Goal: Information Seeking & Learning: Learn about a topic

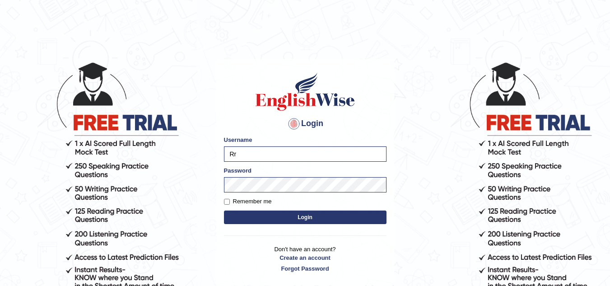
type input "R"
type input "Rrani1"
click at [280, 219] on button "Login" at bounding box center [305, 218] width 163 height 14
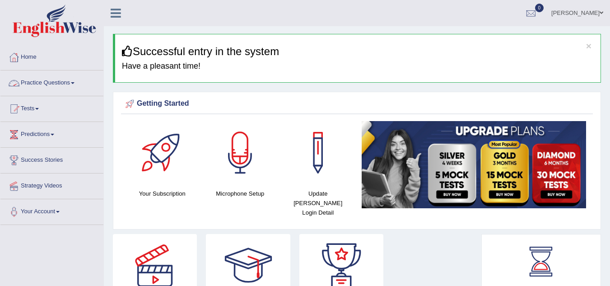
click at [68, 79] on link "Practice Questions" at bounding box center [51, 81] width 103 height 23
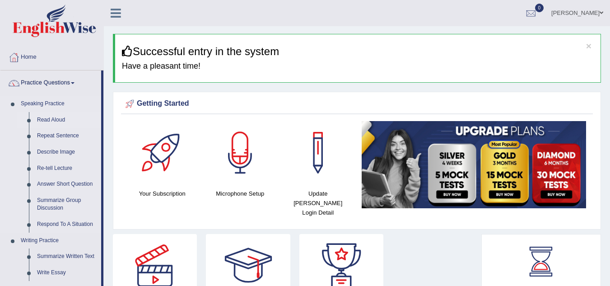
click at [44, 119] on link "Read Aloud" at bounding box center [67, 120] width 68 height 16
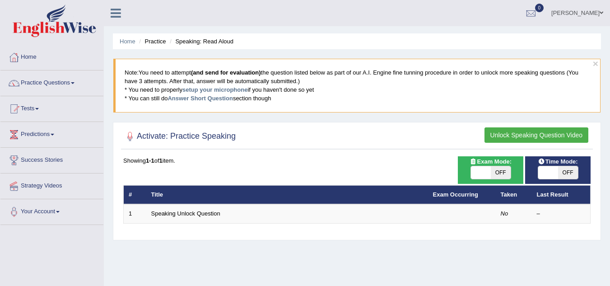
drag, startPoint x: 511, startPoint y: 227, endPoint x: 533, endPoint y: 227, distance: 22.6
click at [533, 227] on div "Time Mode: ON OFF Exam Mode: ON OFF Showing 1-1 of 1 item. # Title Exam Occurri…" at bounding box center [357, 195] width 472 height 79
click at [500, 173] on span "OFF" at bounding box center [501, 172] width 20 height 13
checkbox input "true"
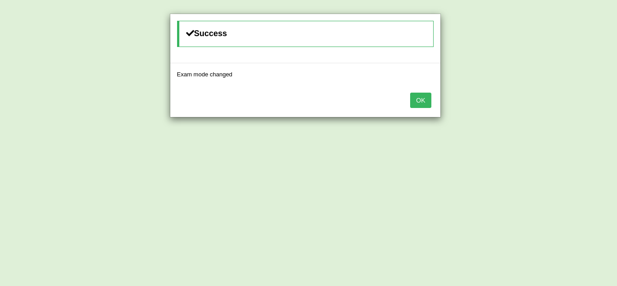
click at [421, 102] on button "OK" at bounding box center [420, 100] width 21 height 15
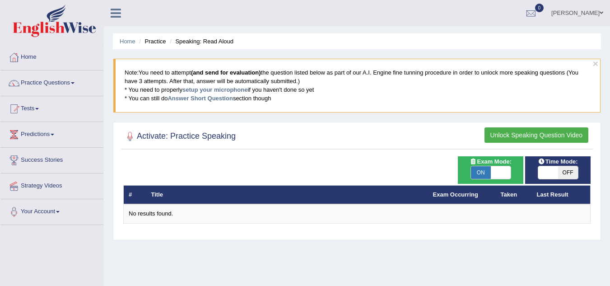
click at [563, 175] on span "OFF" at bounding box center [569, 172] width 20 height 13
checkbox input "true"
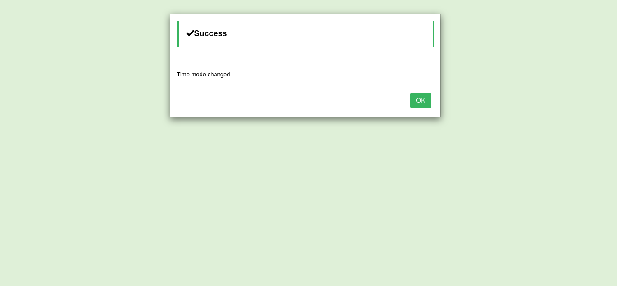
click at [422, 97] on button "OK" at bounding box center [420, 100] width 21 height 15
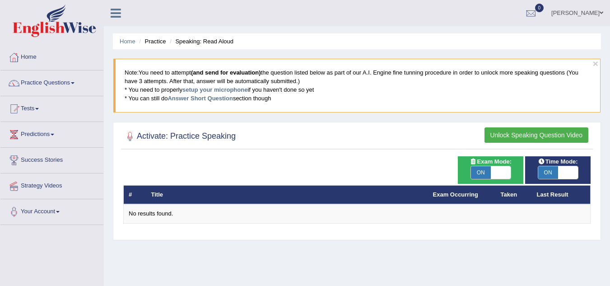
click at [525, 136] on button "Unlock Speaking Question Video" at bounding box center [537, 134] width 104 height 15
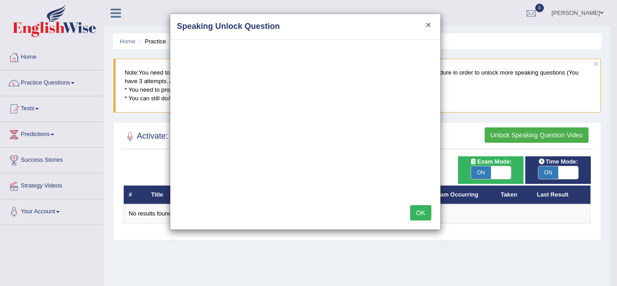
click at [429, 20] on button "×" at bounding box center [428, 24] width 5 height 9
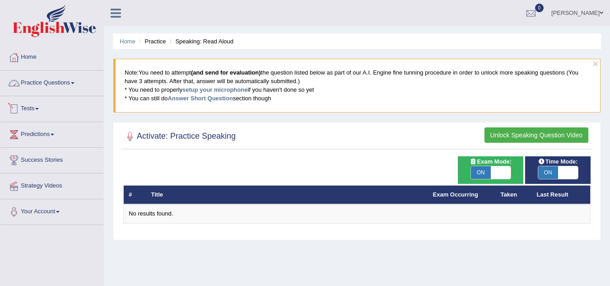
click at [66, 91] on link "Practice Questions" at bounding box center [51, 81] width 103 height 23
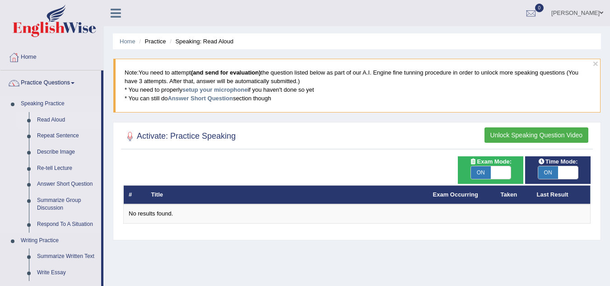
click at [59, 121] on link "Read Aloud" at bounding box center [67, 120] width 68 height 16
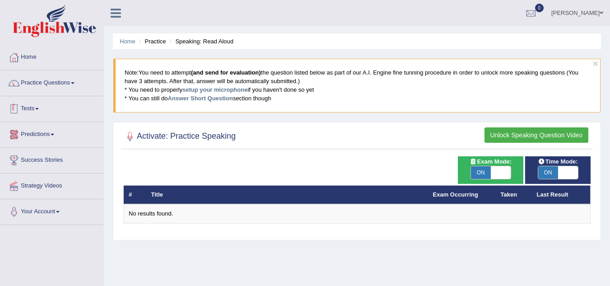
click at [23, 110] on link "Tests" at bounding box center [51, 107] width 103 height 23
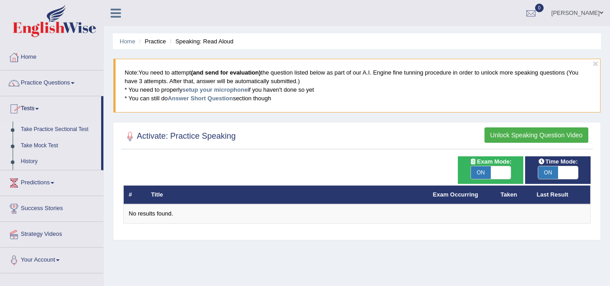
click at [28, 128] on link "Take Practice Sectional Test" at bounding box center [59, 130] width 84 height 16
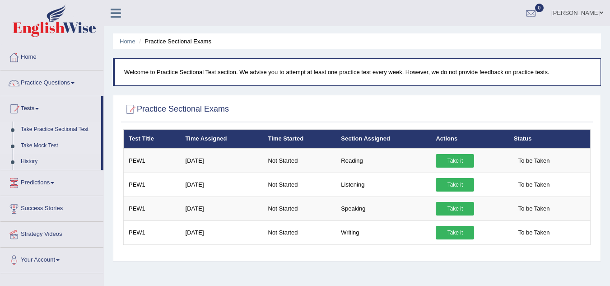
click at [31, 146] on link "Take Mock Test" at bounding box center [59, 146] width 84 height 16
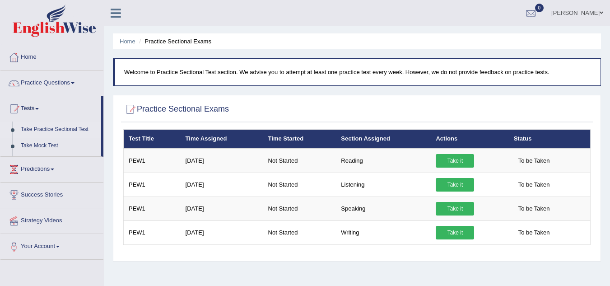
click at [31, 146] on ul "Home Practice Questions Speaking Practice Read Aloud Repeat Sentence Describe I…" at bounding box center [51, 152] width 103 height 215
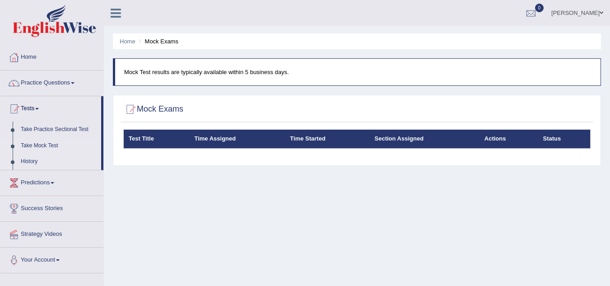
click at [33, 157] on link "History" at bounding box center [59, 162] width 84 height 16
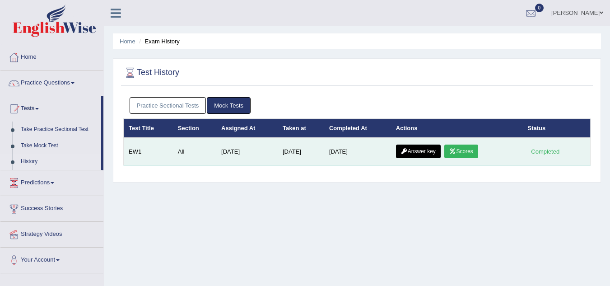
click at [456, 153] on icon at bounding box center [453, 151] width 7 height 5
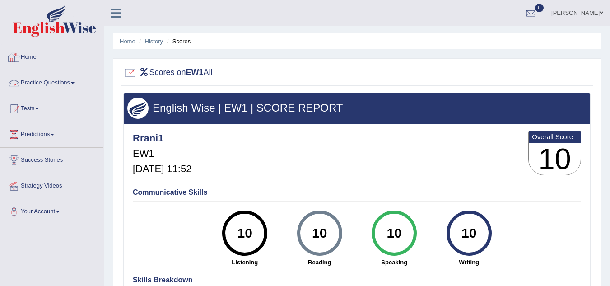
click at [20, 81] on div at bounding box center [14, 83] width 14 height 14
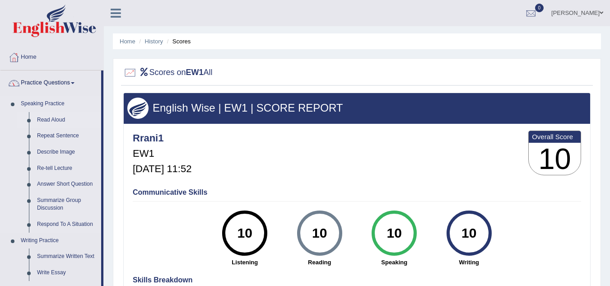
click at [48, 122] on link "Read Aloud" at bounding box center [67, 120] width 68 height 16
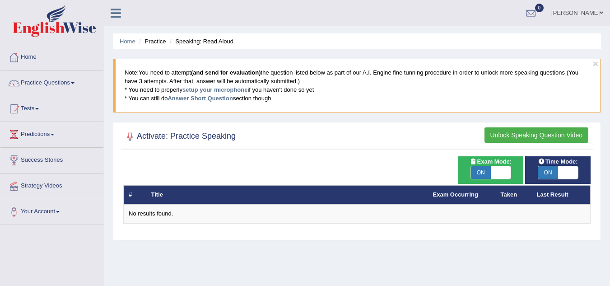
click at [488, 172] on span "ON" at bounding box center [481, 172] width 20 height 13
click at [488, 172] on span at bounding box center [481, 172] width 20 height 13
checkbox input "true"
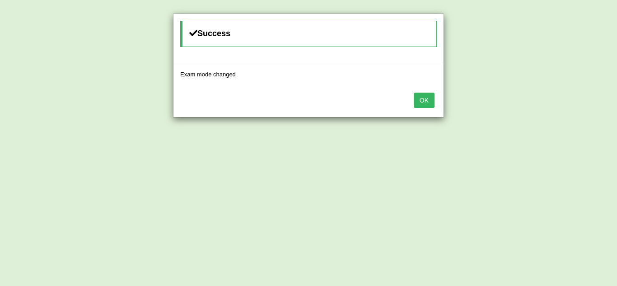
click at [429, 98] on button "OK" at bounding box center [424, 100] width 21 height 15
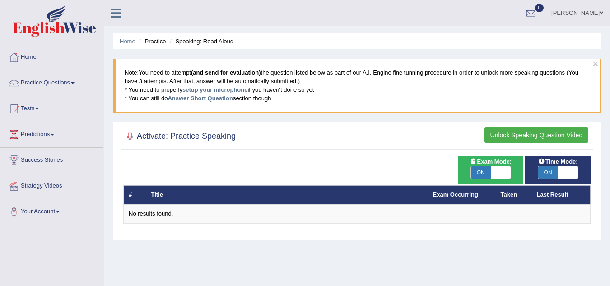
click at [534, 196] on th "Last Result" at bounding box center [561, 194] width 59 height 19
click at [508, 195] on th "Taken" at bounding box center [514, 194] width 36 height 19
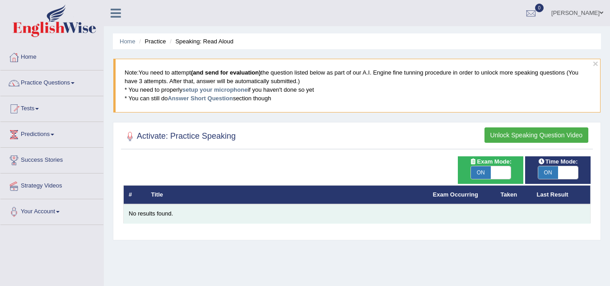
click at [460, 207] on td "No results found." at bounding box center [357, 213] width 467 height 19
click at [327, 210] on div "No results found." at bounding box center [357, 214] width 457 height 9
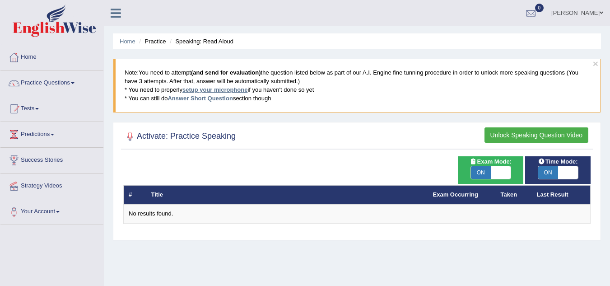
click at [229, 89] on link "setup your microphone" at bounding box center [215, 89] width 65 height 7
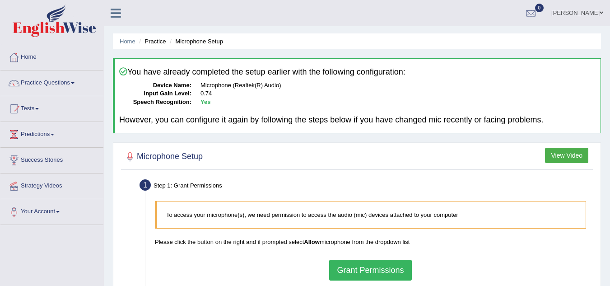
click at [356, 273] on button "Grant Permissions" at bounding box center [370, 270] width 82 height 21
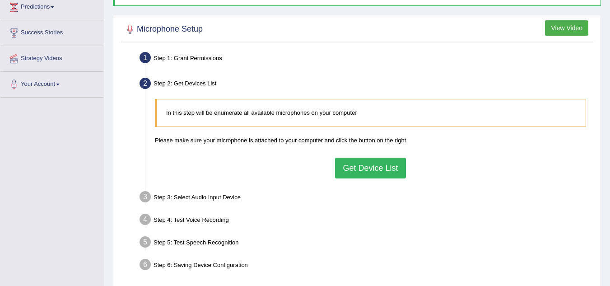
scroll to position [128, 0]
click at [391, 169] on button "Get Device List" at bounding box center [370, 167] width 70 height 21
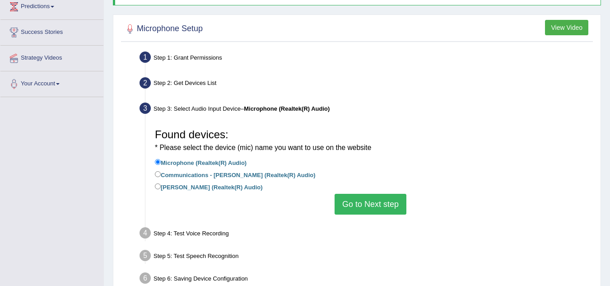
click at [352, 204] on button "Go to Next step" at bounding box center [371, 204] width 72 height 21
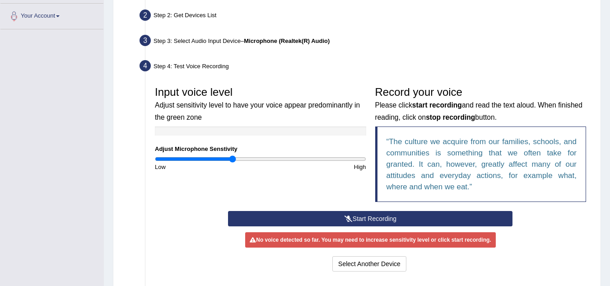
scroll to position [201, 0]
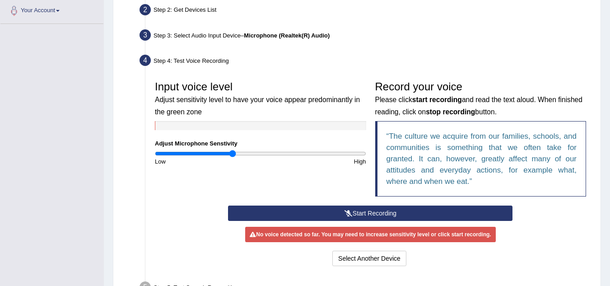
click at [431, 215] on button "Start Recording" at bounding box center [370, 213] width 285 height 15
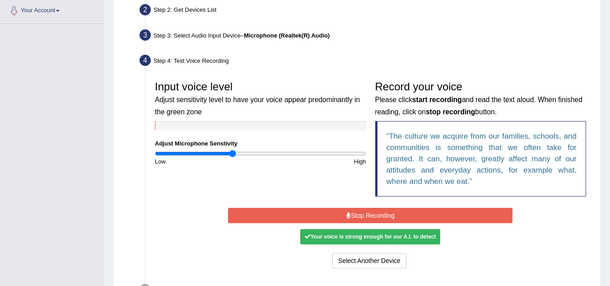
click at [385, 240] on div "Your voice is strong enough for our A.I. to detect" at bounding box center [370, 236] width 140 height 15
click at [481, 219] on button "Stop Recording" at bounding box center [370, 215] width 285 height 15
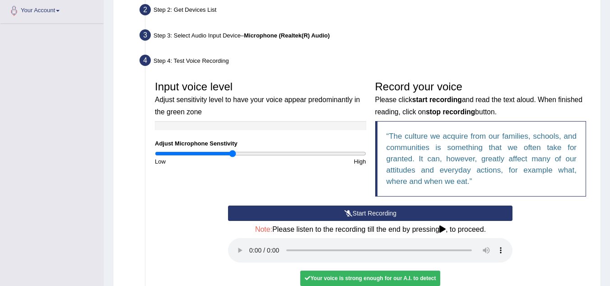
click at [338, 279] on div "Your voice is strong enough for our A.I. to detect" at bounding box center [370, 278] width 140 height 15
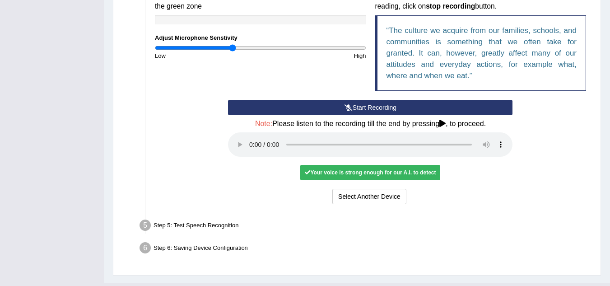
scroll to position [326, 0]
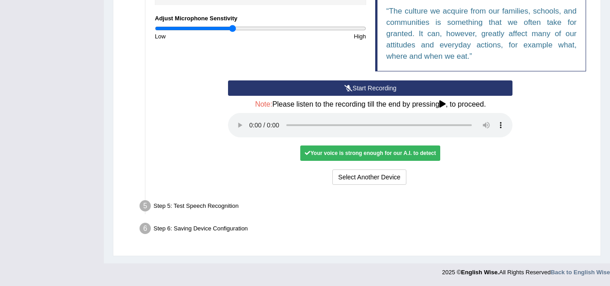
click at [425, 153] on div "Your voice is strong enough for our A.I. to detect" at bounding box center [370, 153] width 140 height 15
click at [427, 158] on div "Your voice is strong enough for our A.I. to detect" at bounding box center [370, 153] width 140 height 15
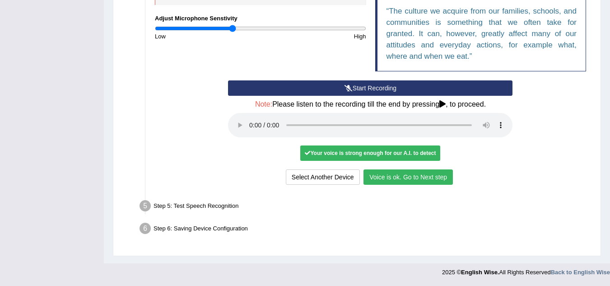
click at [427, 157] on div "Your voice is strong enough for our A.I. to detect" at bounding box center [370, 153] width 140 height 15
click at [422, 179] on button "Voice is ok. Go to Next step" at bounding box center [408, 176] width 89 height 15
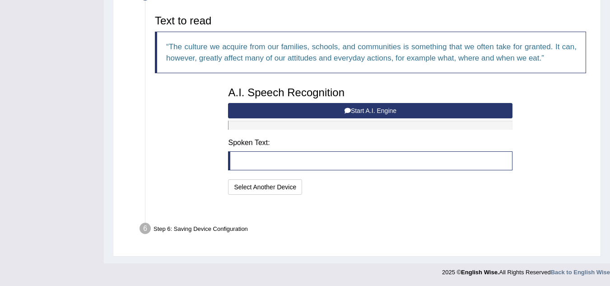
scroll to position [279, 0]
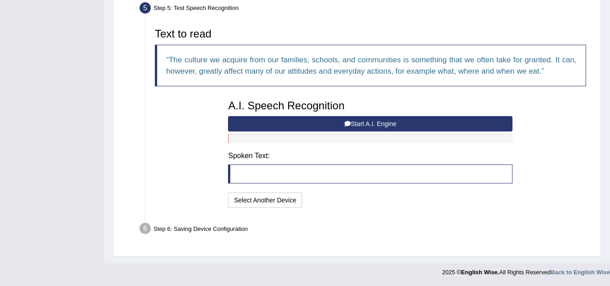
click at [364, 125] on button "Start A.I. Engine" at bounding box center [370, 123] width 285 height 15
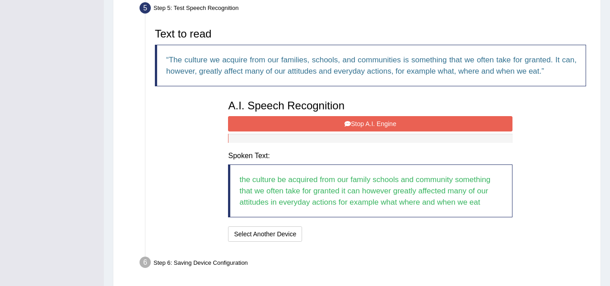
click at [360, 122] on button "Stop A.I. Engine" at bounding box center [370, 123] width 285 height 15
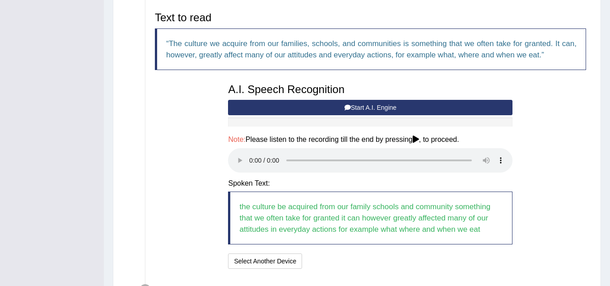
scroll to position [357, 0]
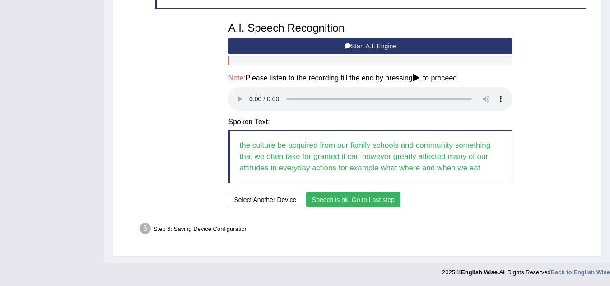
click at [373, 194] on button "Speech is ok. Go to Last step" at bounding box center [353, 199] width 94 height 15
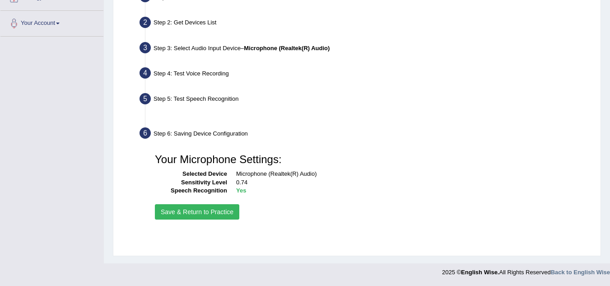
scroll to position [188, 0]
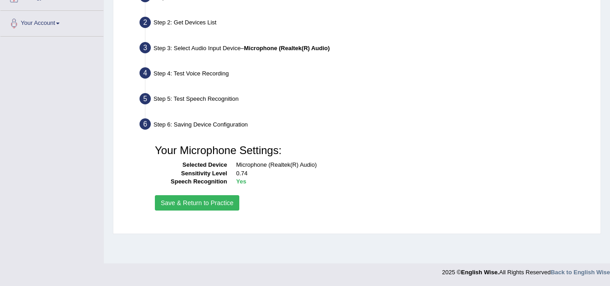
click at [233, 200] on button "Save & Return to Practice" at bounding box center [197, 202] width 84 height 15
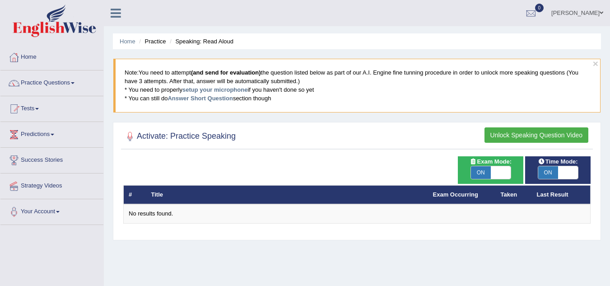
click at [481, 176] on span "ON" at bounding box center [481, 172] width 20 height 13
checkbox input "false"
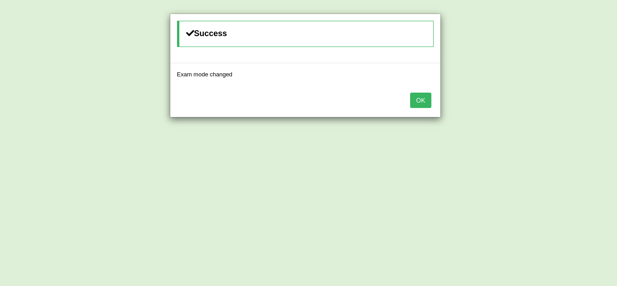
click at [501, 165] on div "Success Exam mode changed OK" at bounding box center [308, 143] width 617 height 286
click at [419, 100] on button "OK" at bounding box center [420, 100] width 21 height 15
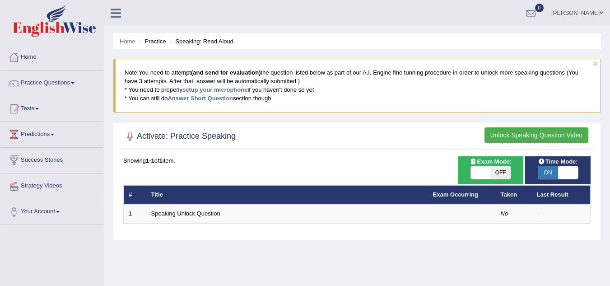
click at [551, 174] on span "ON" at bounding box center [549, 172] width 20 height 13
checkbox input "false"
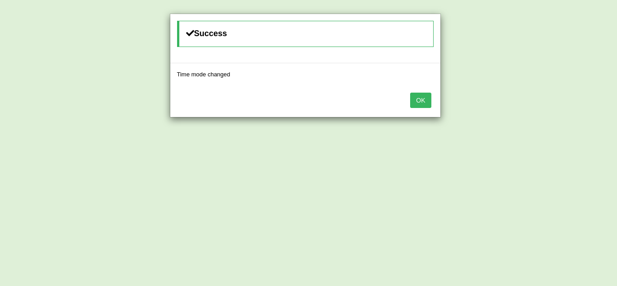
click at [564, 169] on div "Success Time mode changed OK" at bounding box center [308, 143] width 617 height 286
click at [419, 103] on button "OK" at bounding box center [420, 100] width 21 height 15
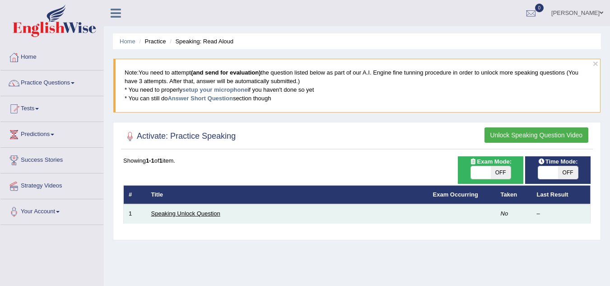
click at [172, 211] on link "Speaking Unlock Question" at bounding box center [185, 213] width 69 height 7
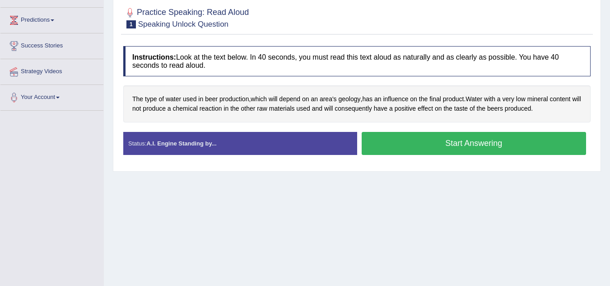
scroll to position [154, 0]
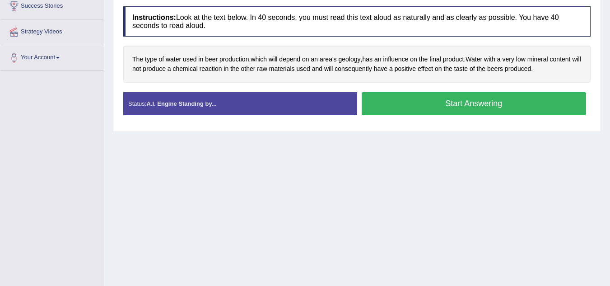
click at [444, 110] on button "Start Answering" at bounding box center [474, 103] width 225 height 23
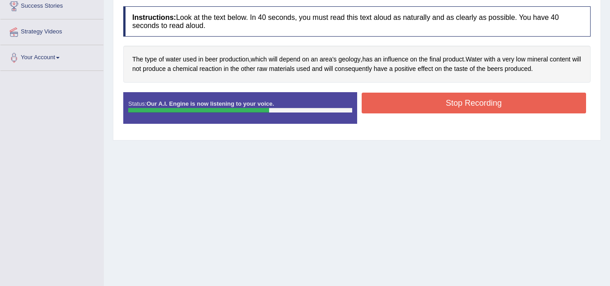
click at [444, 110] on button "Stop Recording" at bounding box center [474, 103] width 225 height 21
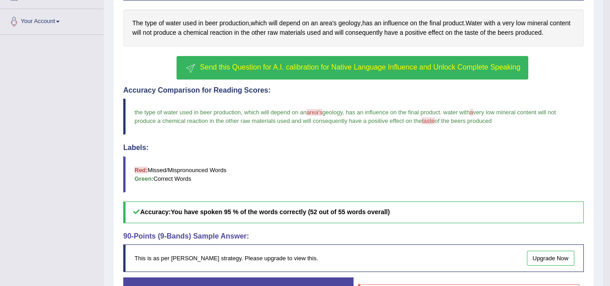
scroll to position [166, 0]
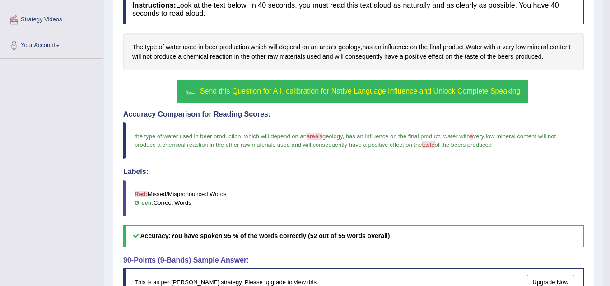
click at [465, 88] on span "Send this Question for A.I. calibration for Native Language Influence and Unloc…" at bounding box center [360, 91] width 321 height 8
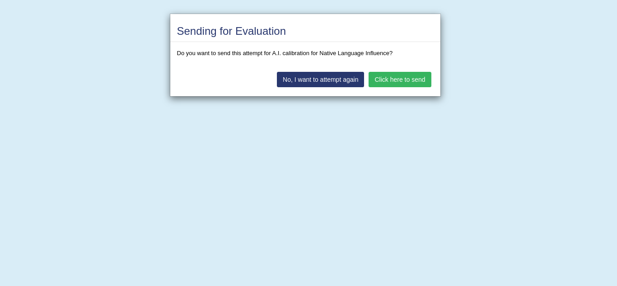
click at [388, 77] on button "Click here to send" at bounding box center [400, 79] width 62 height 15
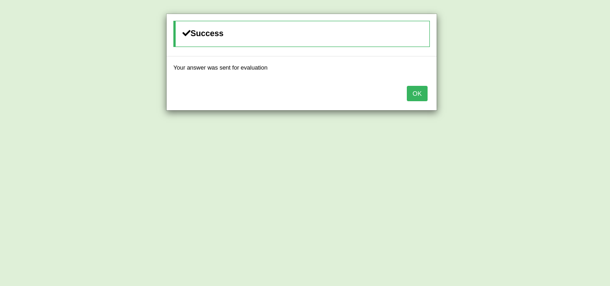
click at [421, 94] on button "OK" at bounding box center [417, 93] width 21 height 15
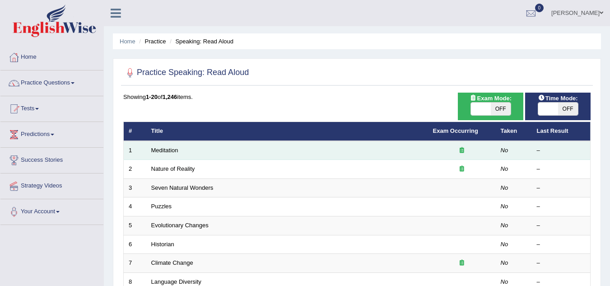
click at [463, 149] on icon at bounding box center [462, 150] width 5 height 6
click at [459, 148] on div at bounding box center [462, 150] width 58 height 9
click at [247, 156] on td "Meditation" at bounding box center [287, 150] width 282 height 19
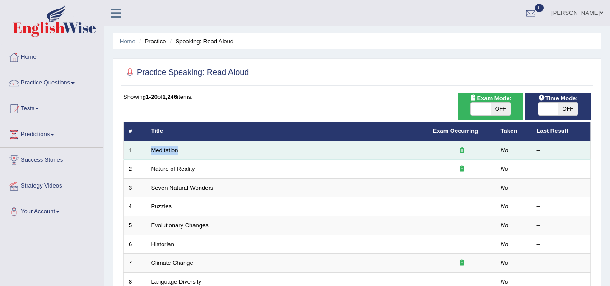
click at [468, 150] on div at bounding box center [462, 150] width 58 height 9
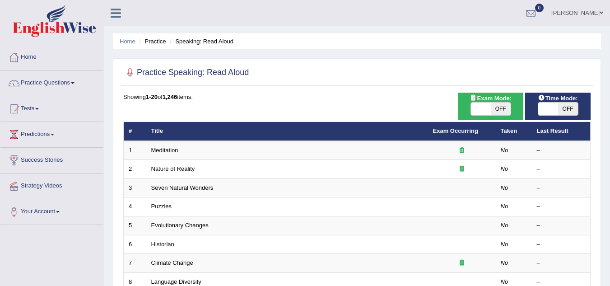
click at [509, 107] on span "OFF" at bounding box center [501, 109] width 20 height 13
checkbox input "true"
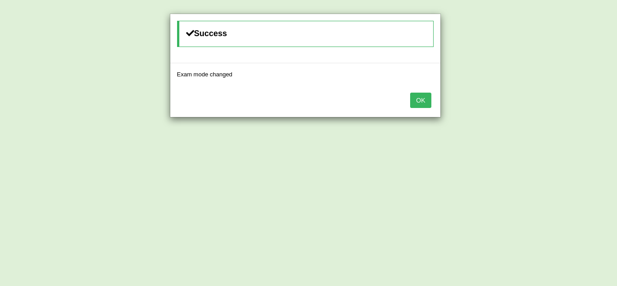
click at [482, 108] on div "Success Exam mode changed OK" at bounding box center [308, 143] width 617 height 286
click at [424, 101] on button "OK" at bounding box center [420, 100] width 21 height 15
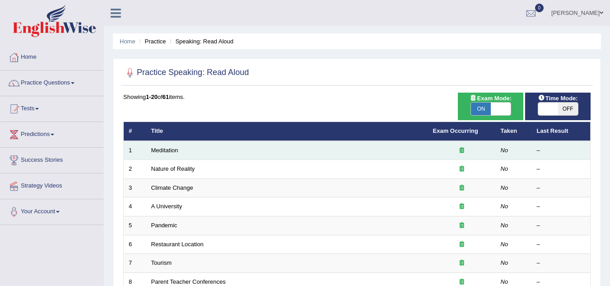
click at [458, 150] on div at bounding box center [462, 150] width 58 height 9
click at [469, 147] on div at bounding box center [462, 150] width 58 height 9
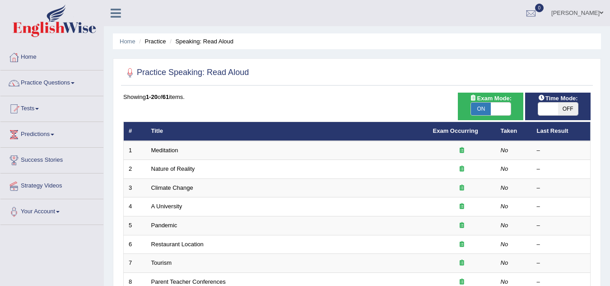
click at [564, 111] on span "OFF" at bounding box center [569, 109] width 20 height 13
checkbox input "true"
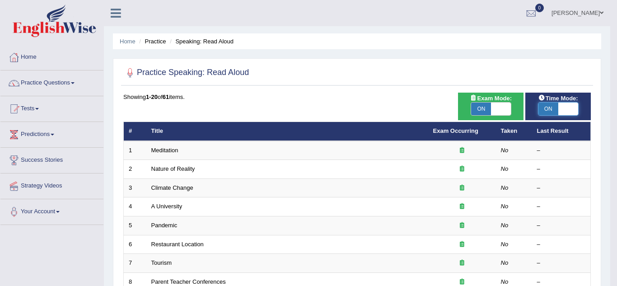
click at [549, 106] on body "Toggle navigation Home Practice Questions Speaking Practice Read Aloud Repeat S…" at bounding box center [308, 143] width 617 height 286
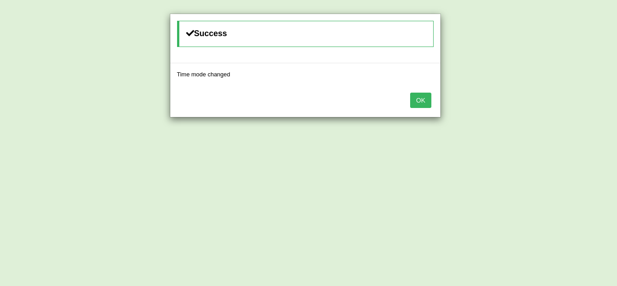
click at [425, 92] on div "OK" at bounding box center [305, 101] width 270 height 32
click at [424, 98] on button "OK" at bounding box center [420, 100] width 21 height 15
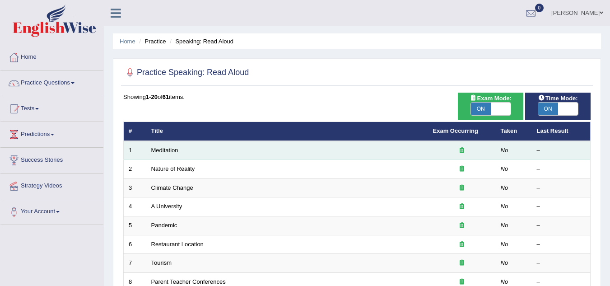
click at [465, 153] on div at bounding box center [462, 150] width 58 height 9
click at [302, 152] on td "Meditation" at bounding box center [287, 150] width 282 height 19
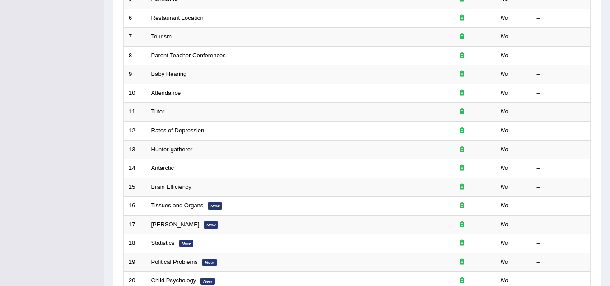
scroll to position [312, 0]
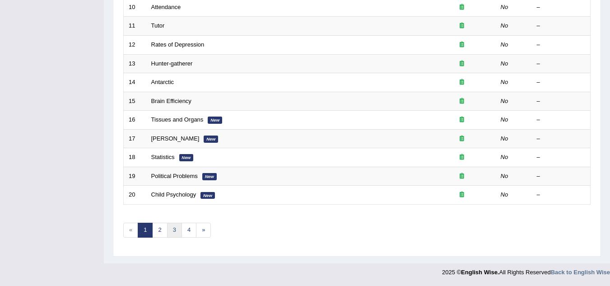
click at [176, 232] on link "3" at bounding box center [174, 230] width 15 height 15
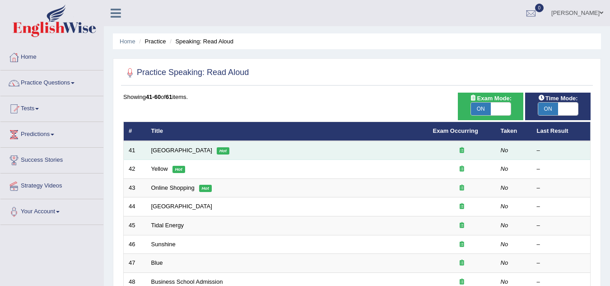
click at [227, 149] on td "Russia Hot" at bounding box center [287, 150] width 282 height 19
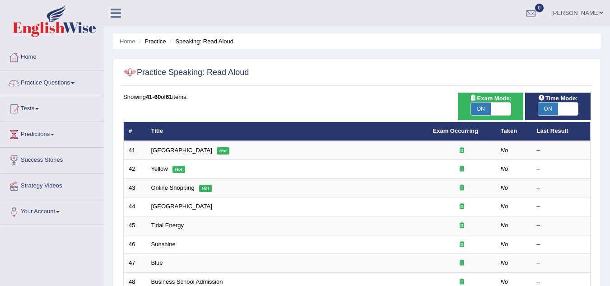
click at [160, 40] on li "Practice" at bounding box center [151, 41] width 29 height 9
click at [164, 43] on li "Practice" at bounding box center [151, 41] width 29 height 9
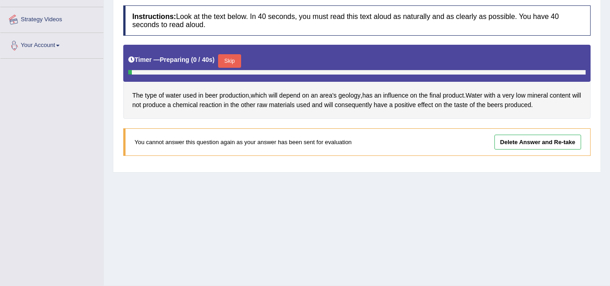
scroll to position [166, 0]
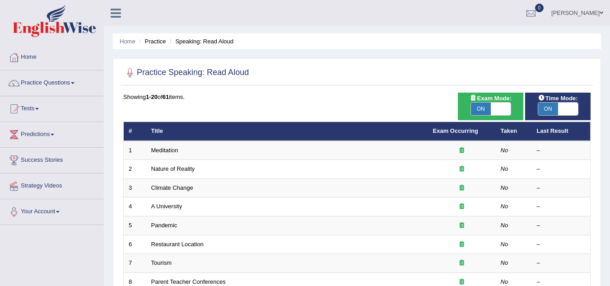
click at [156, 40] on li "Practice" at bounding box center [151, 41] width 29 height 9
click at [159, 45] on li "Practice" at bounding box center [151, 41] width 29 height 9
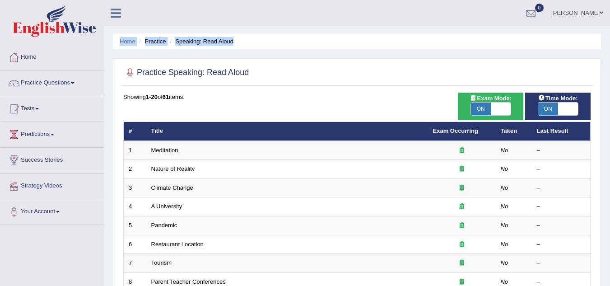
click at [159, 45] on li "Practice" at bounding box center [151, 41] width 29 height 9
click at [68, 91] on link "Practice Questions" at bounding box center [51, 81] width 103 height 23
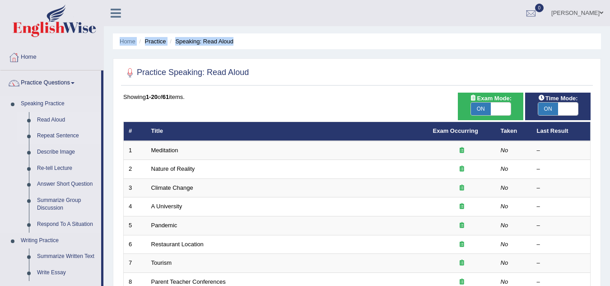
click at [57, 134] on link "Repeat Sentence" at bounding box center [67, 136] width 68 height 16
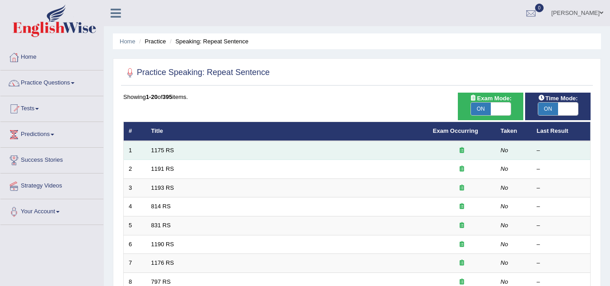
click at [219, 155] on td "1175 RS" at bounding box center [287, 150] width 282 height 19
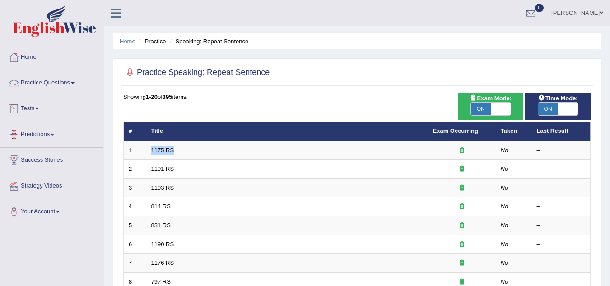
click at [49, 84] on link "Practice Questions" at bounding box center [51, 81] width 103 height 23
